Goal: Transaction & Acquisition: Obtain resource

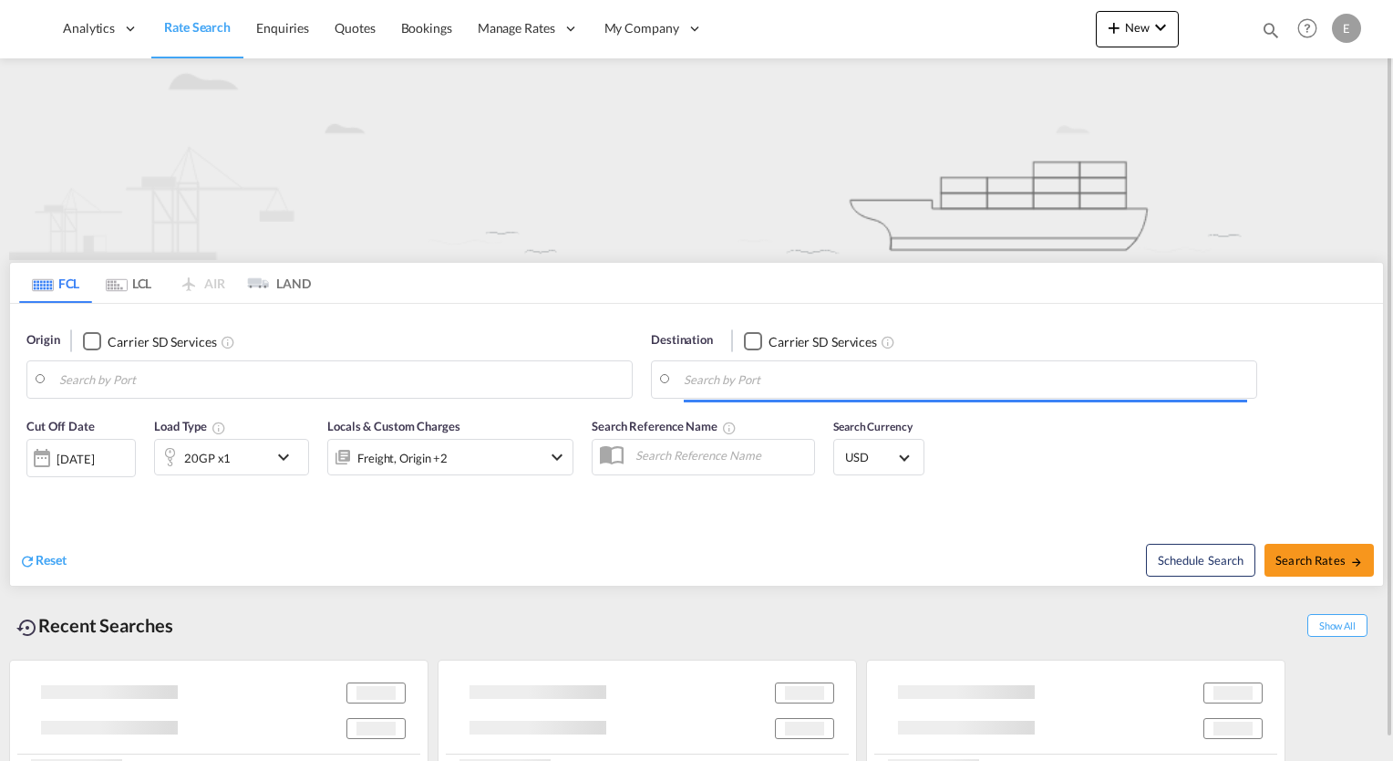
type input "[GEOGRAPHIC_DATA], [GEOGRAPHIC_DATA], USCHI"
type input "[GEOGRAPHIC_DATA], JPYOK"
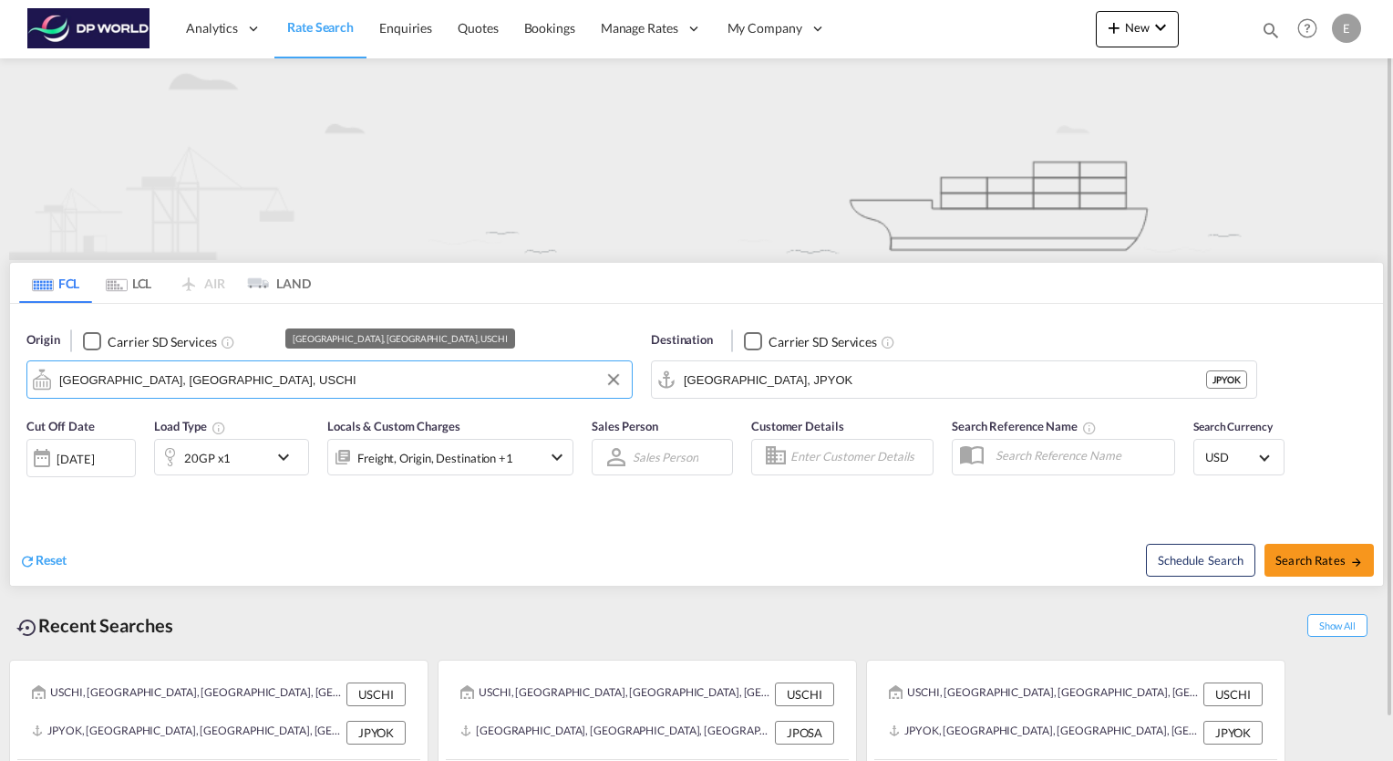
click at [188, 378] on input "[GEOGRAPHIC_DATA], [GEOGRAPHIC_DATA], USCHI" at bounding box center [341, 379] width 564 height 27
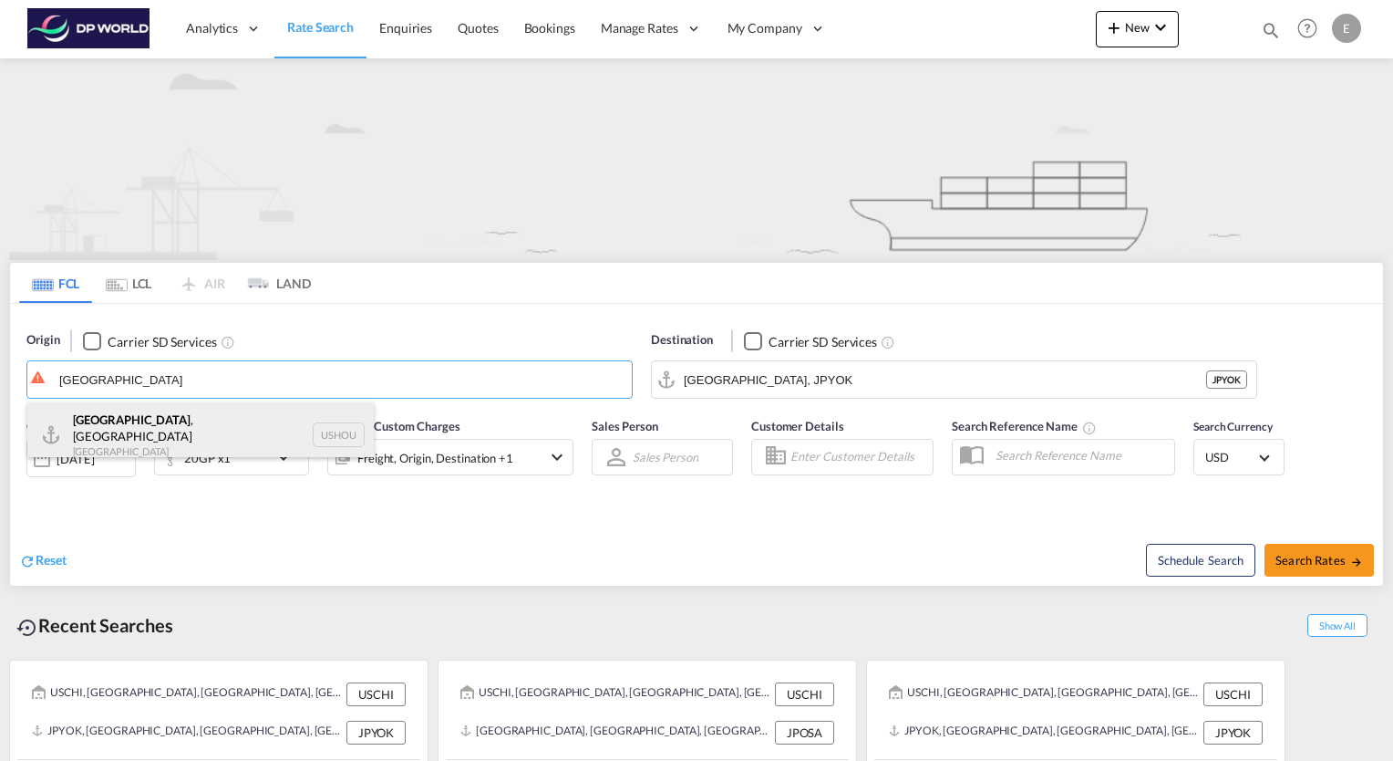
click at [118, 418] on div "[GEOGRAPHIC_DATA] , [GEOGRAPHIC_DATA] [GEOGRAPHIC_DATA] USHOU" at bounding box center [200, 435] width 347 height 66
type input "[GEOGRAPHIC_DATA], [GEOGRAPHIC_DATA], USHOU"
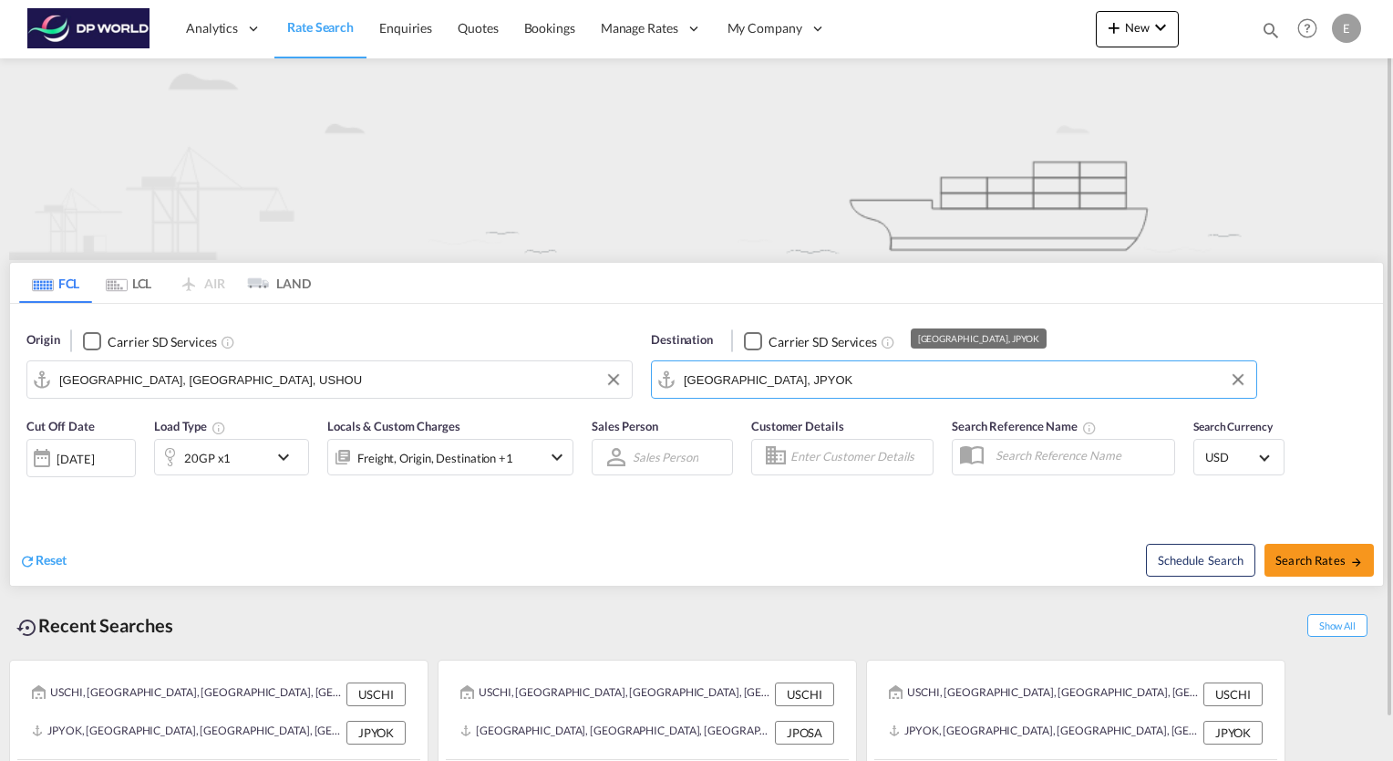
click at [702, 382] on input "[GEOGRAPHIC_DATA], JPYOK" at bounding box center [966, 379] width 564 height 27
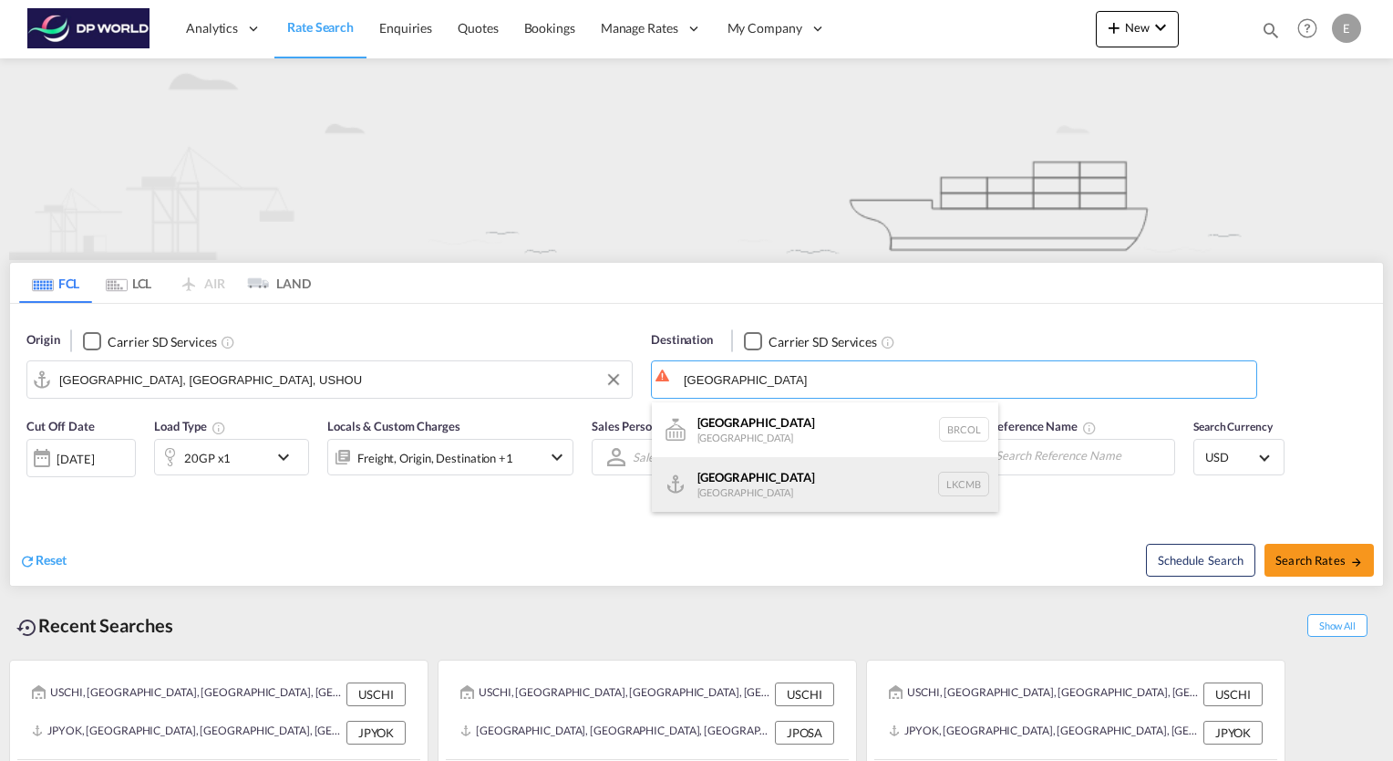
click at [740, 487] on div "Colombo [GEOGRAPHIC_DATA] LKCMB" at bounding box center [825, 484] width 347 height 55
type input "Colombo, LKCMB"
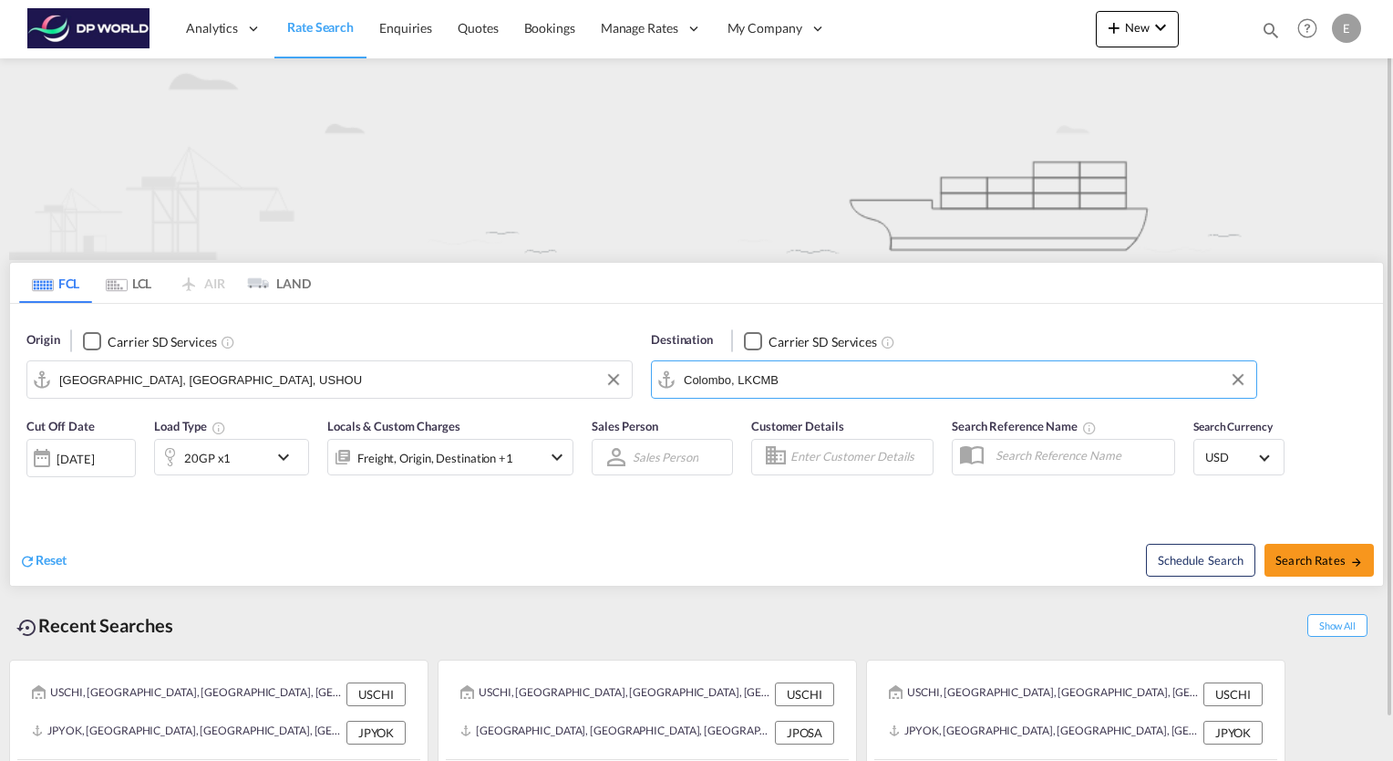
click at [286, 455] on md-icon "icon-chevron-down" at bounding box center [288, 457] width 31 height 22
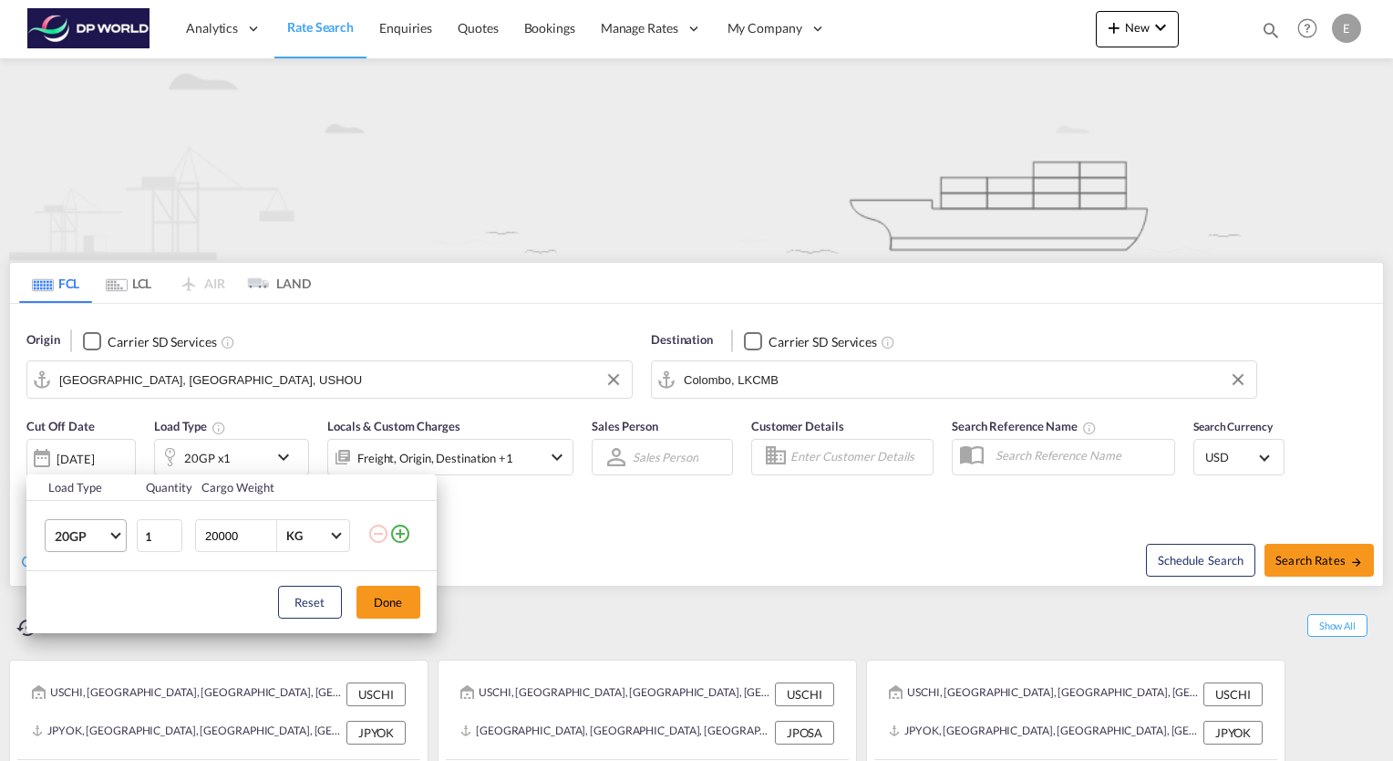
click at [123, 534] on md-select-value "20GP" at bounding box center [89, 535] width 73 height 31
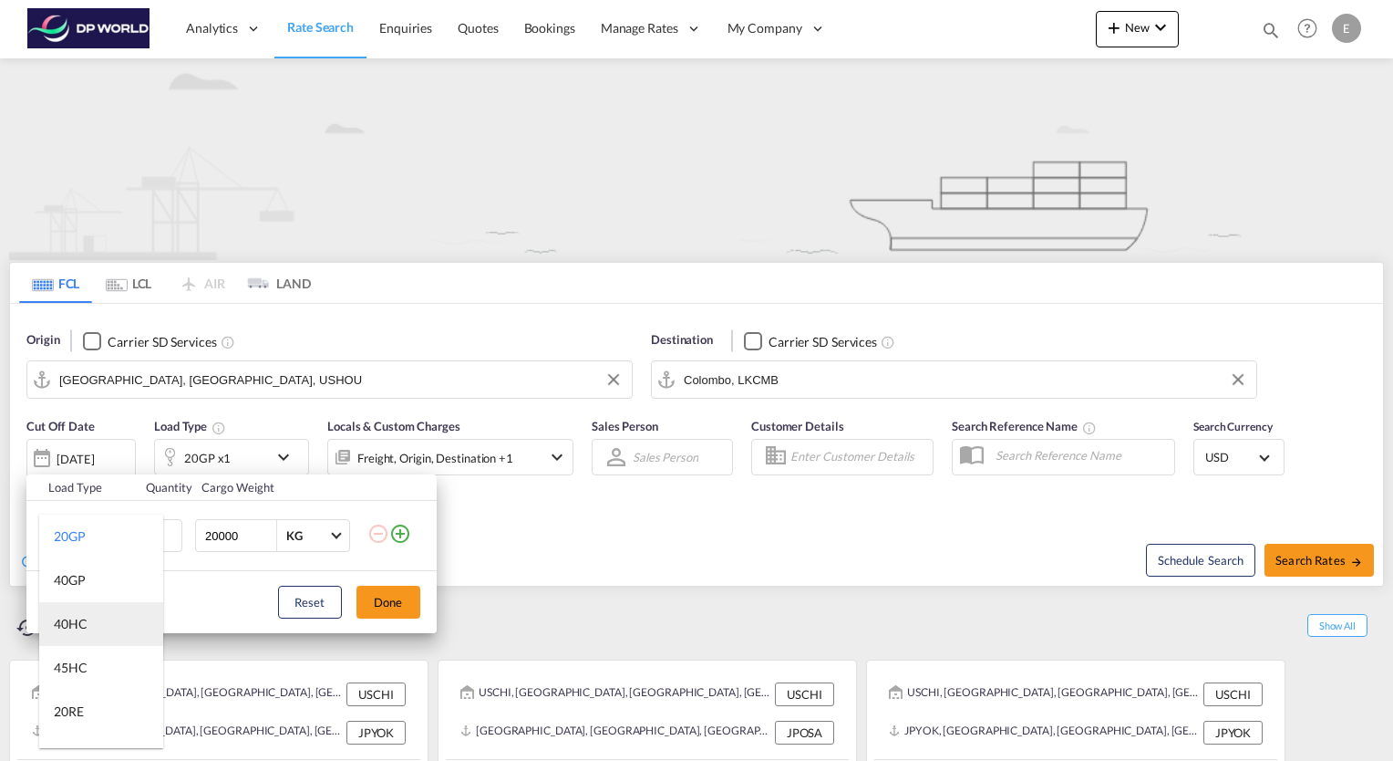
click at [95, 611] on md-option "40HC" at bounding box center [101, 624] width 124 height 44
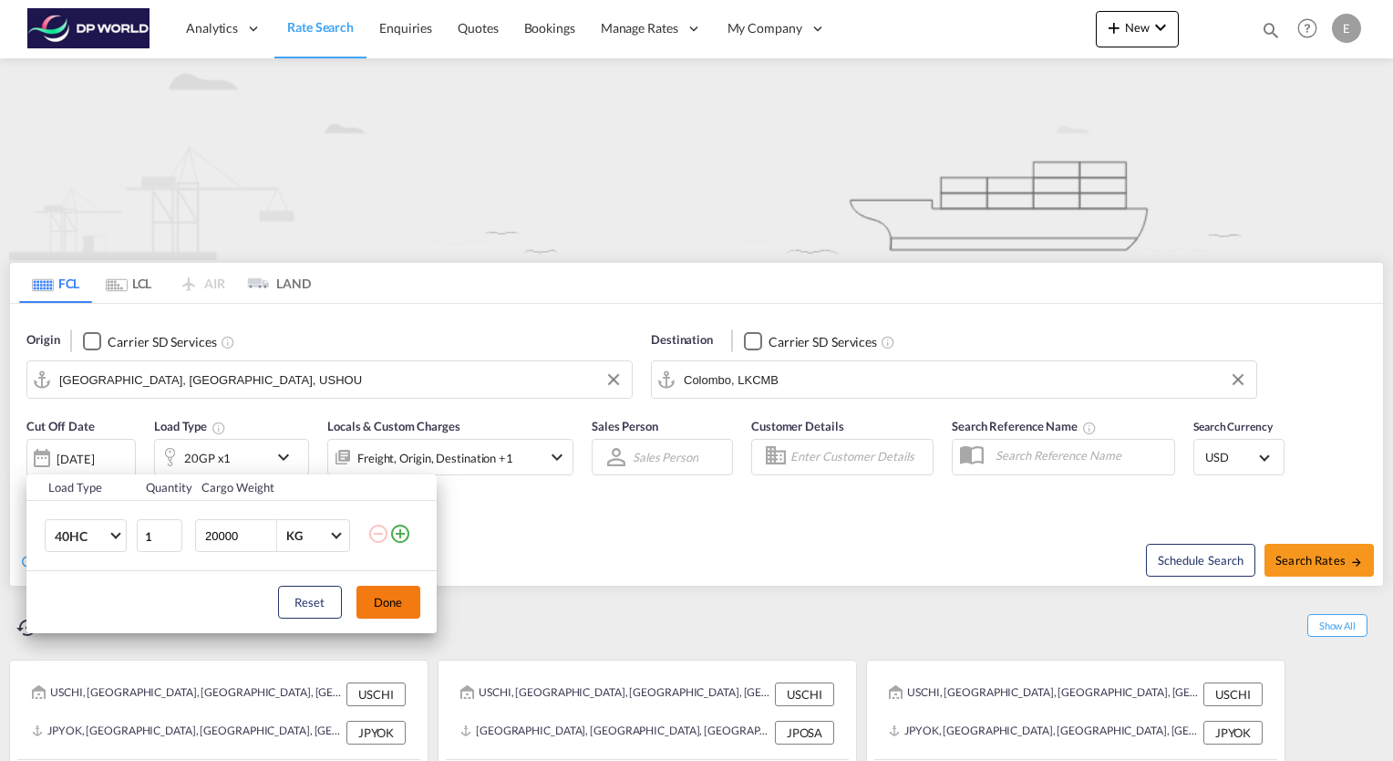
click at [382, 604] on button "Done" at bounding box center [389, 601] width 64 height 33
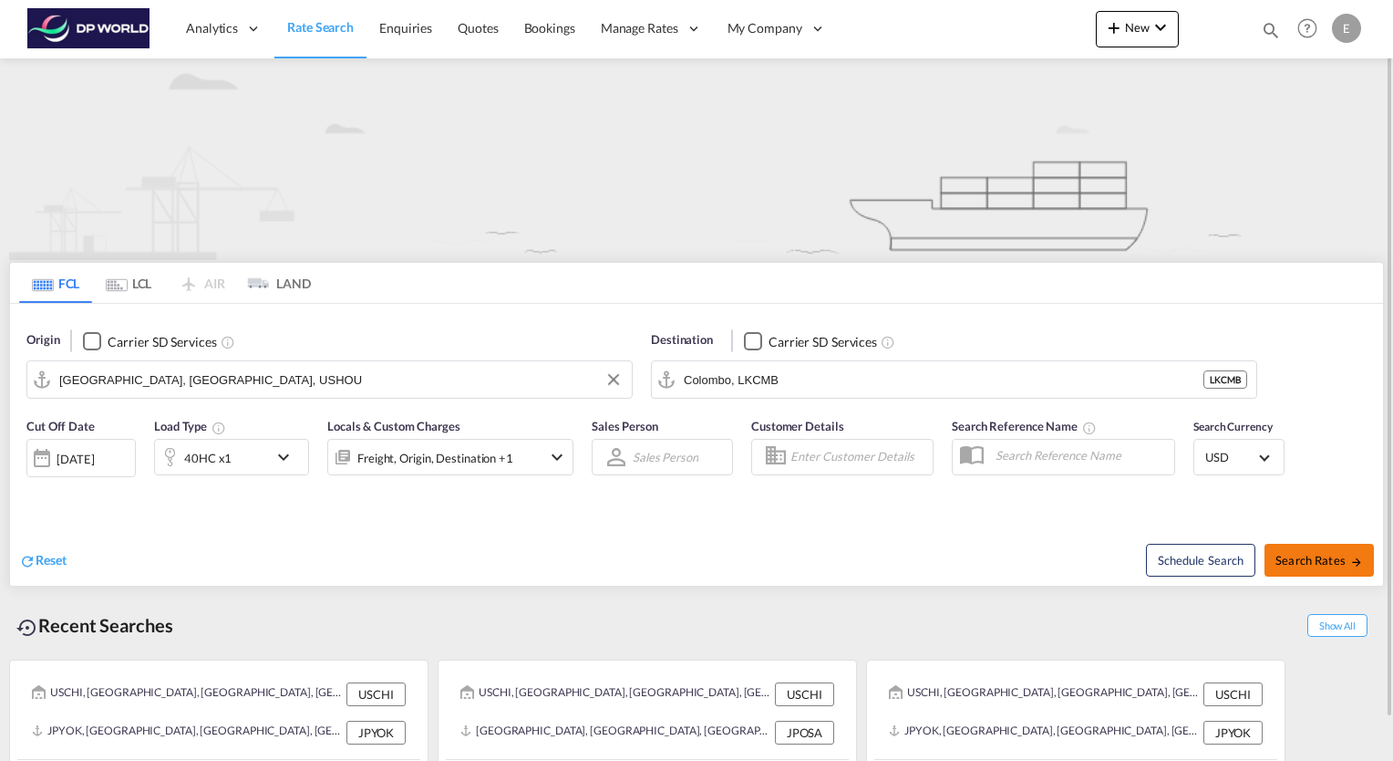
click at [1342, 556] on span "Search Rates" at bounding box center [1320, 560] width 88 height 15
type input "USHOU to LKCMB / [DATE]"
